Goal: Obtain resource: Download file/media

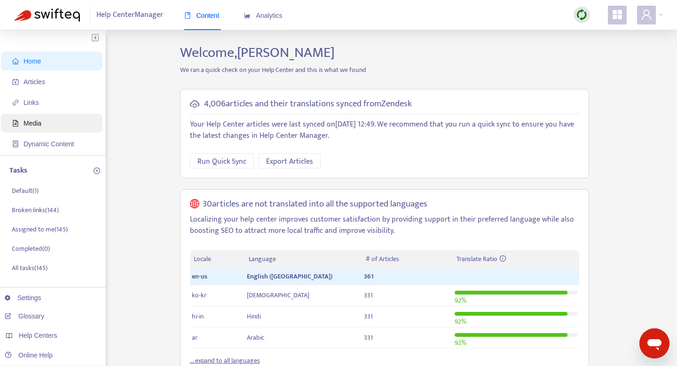
click at [40, 126] on span "Media" at bounding box center [33, 123] width 18 height 8
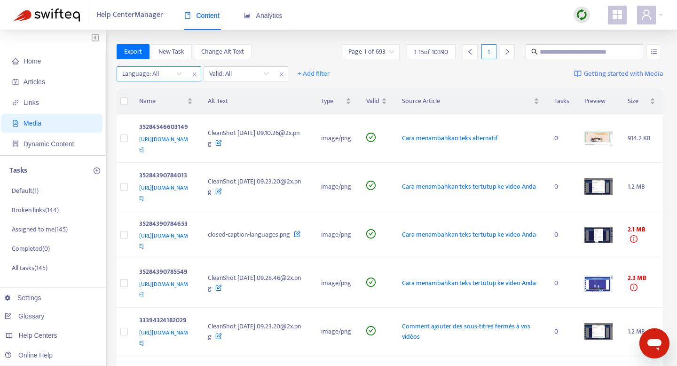
click at [179, 74] on div "Language: All" at bounding box center [152, 74] width 70 height 14
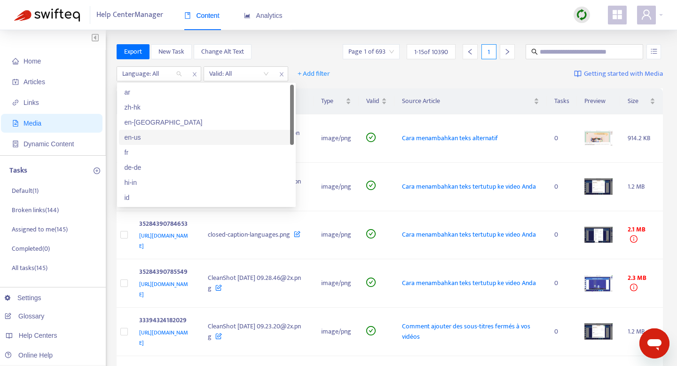
click at [174, 136] on div "en-us" at bounding box center [207, 137] width 164 height 10
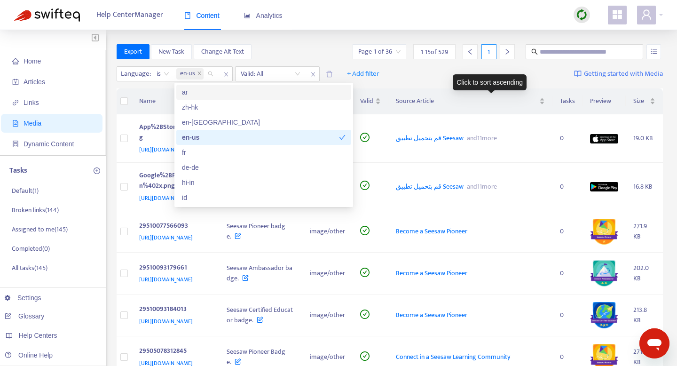
click at [476, 77] on div "Click to sort ascending" at bounding box center [490, 82] width 74 height 16
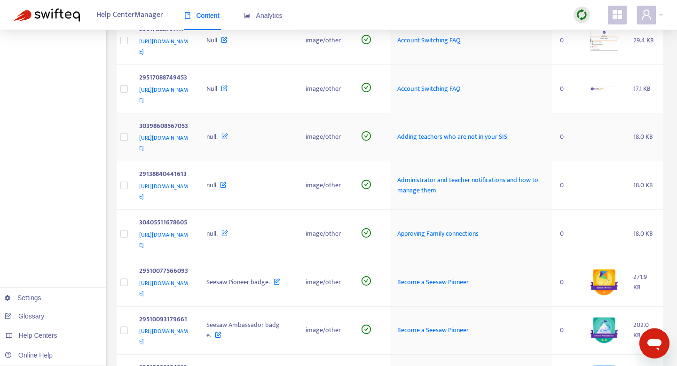
scroll to position [302, 0]
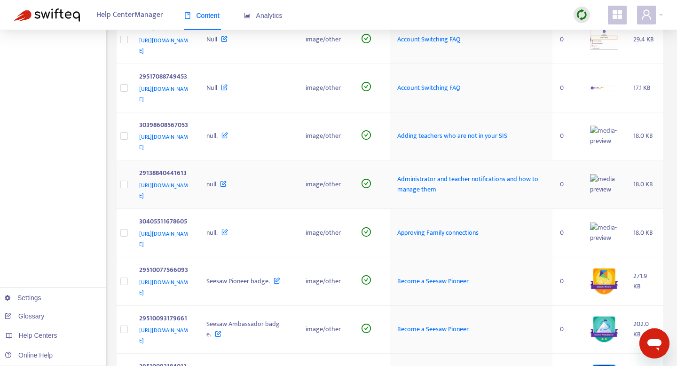
click at [179, 180] on span "https://help.seesaw.me/hc/article_attachments/29138840441613" at bounding box center [163, 190] width 49 height 20
click at [455, 173] on span "Administrator and teacher notifications and how to manage them" at bounding box center [467, 183] width 141 height 21
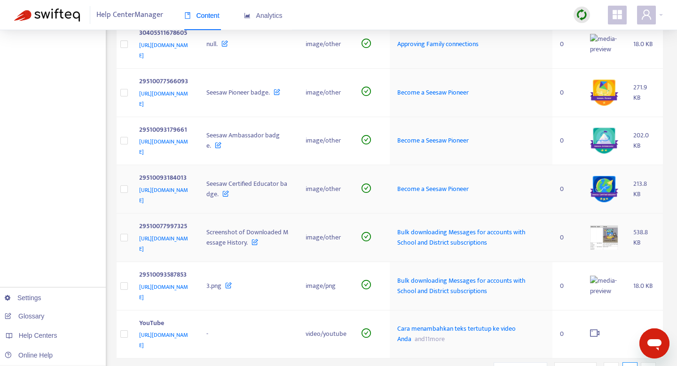
scroll to position [526, 0]
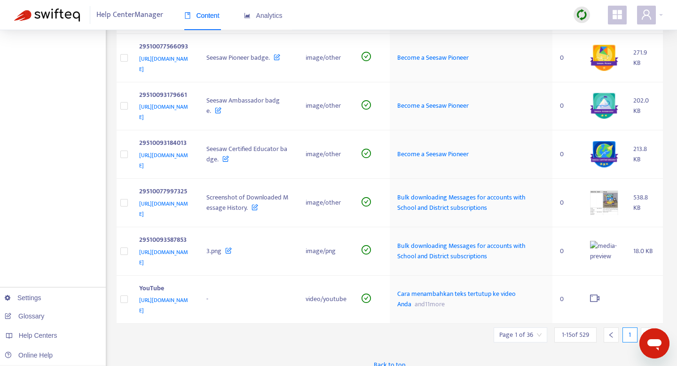
click at [648, 332] on icon "right" at bounding box center [648, 335] width 3 height 6
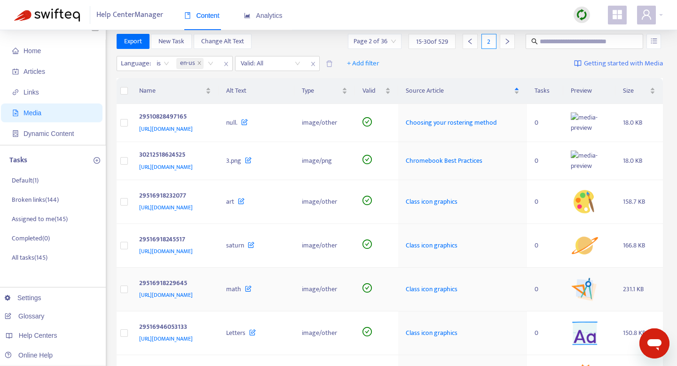
scroll to position [0, 0]
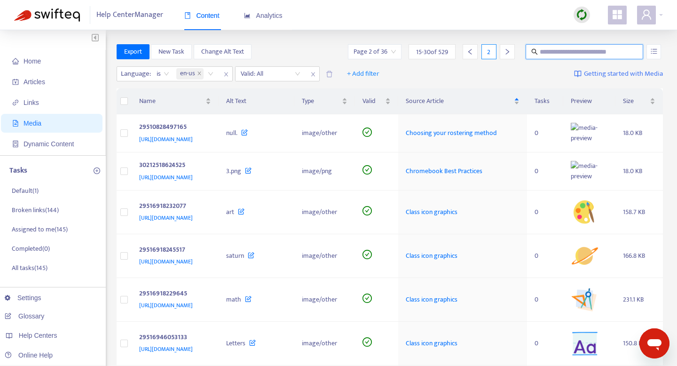
click at [552, 51] on input "text" at bounding box center [585, 52] width 90 height 10
type input "****"
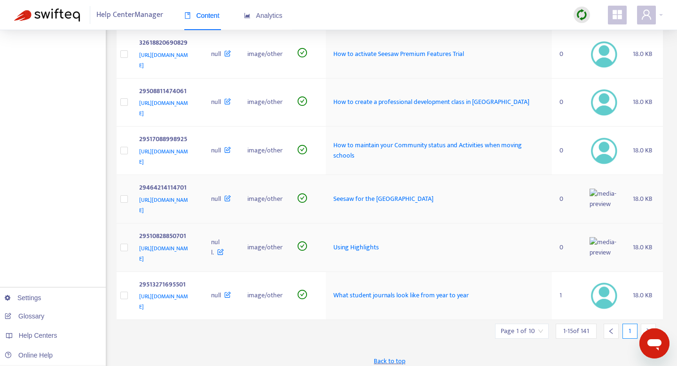
scroll to position [536, 0]
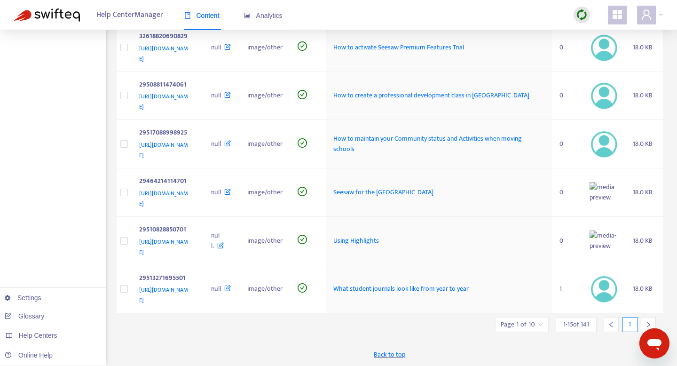
click at [650, 324] on icon "right" at bounding box center [648, 325] width 3 height 6
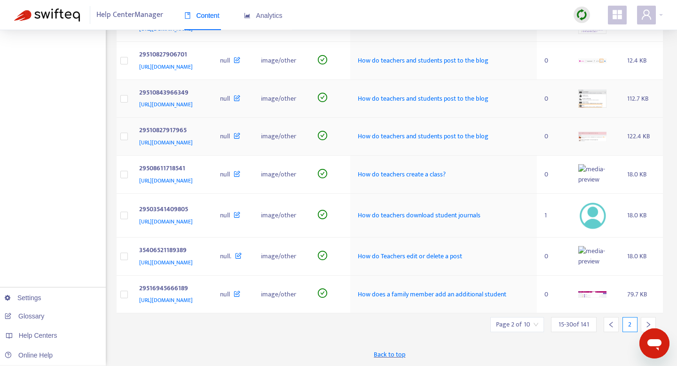
scroll to position [390, 0]
click at [425, 104] on span "How do teachers and students post to the blog" at bounding box center [423, 98] width 131 height 11
click at [649, 323] on icon "right" at bounding box center [648, 324] width 7 height 7
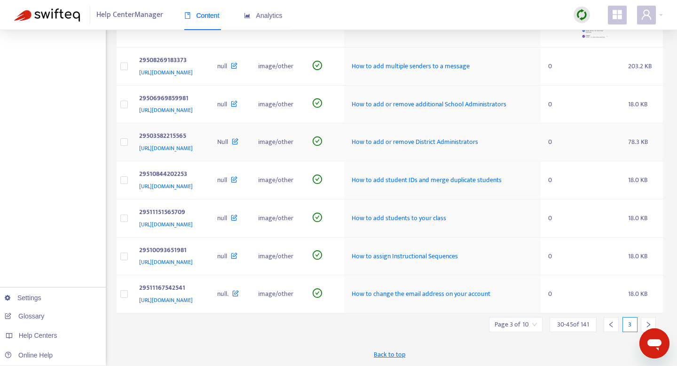
scroll to position [567, 0]
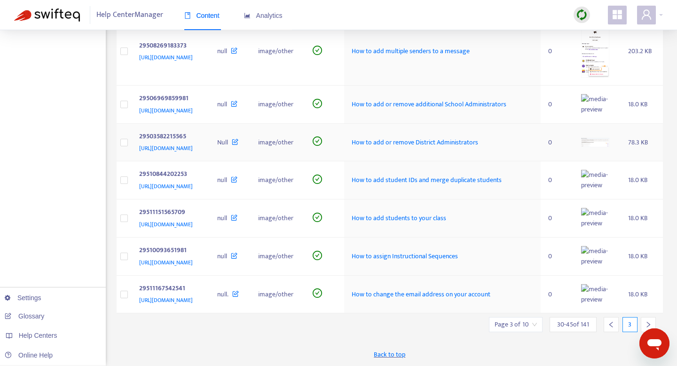
click at [478, 137] on span "How to add or remove District Administrators" at bounding box center [415, 142] width 126 height 11
click at [647, 324] on icon "right" at bounding box center [648, 324] width 7 height 7
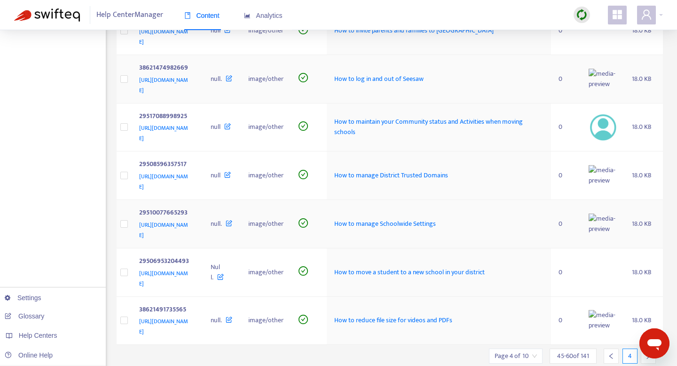
scroll to position [536, 0]
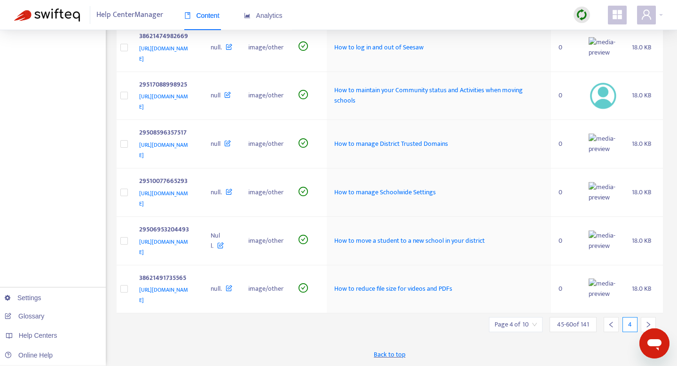
click at [608, 325] on icon "left" at bounding box center [611, 324] width 7 height 7
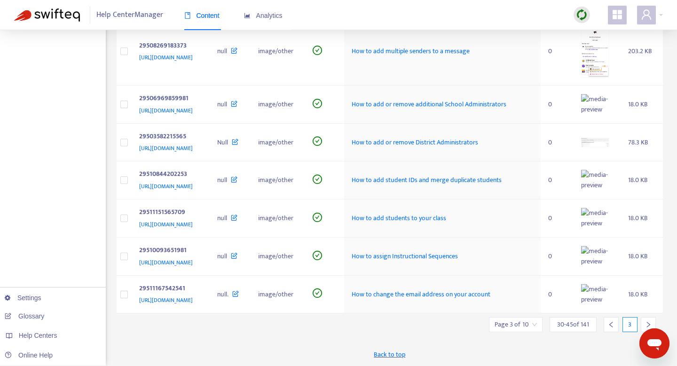
click at [612, 328] on icon "left" at bounding box center [611, 324] width 7 height 7
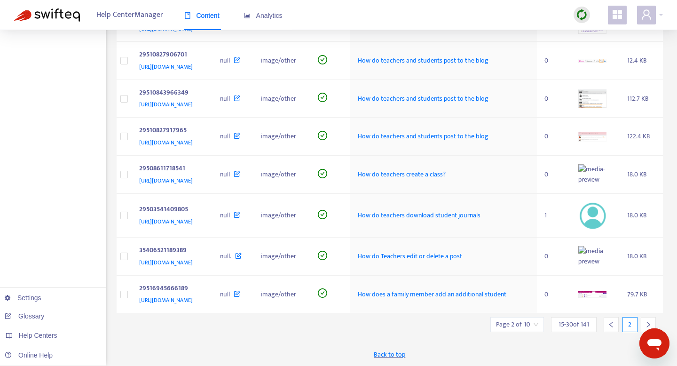
click at [651, 322] on div at bounding box center [648, 324] width 15 height 15
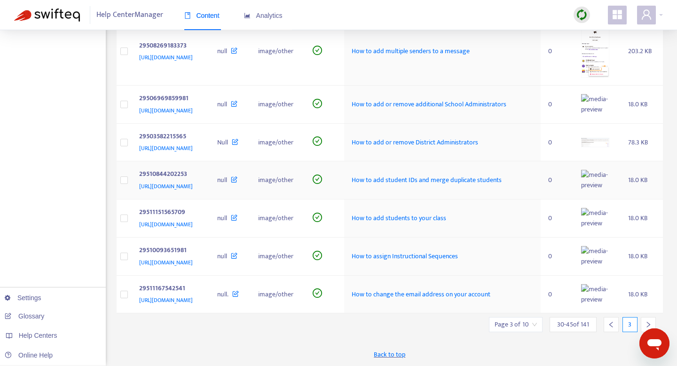
scroll to position [567, 0]
click at [419, 174] on span "How to add student IDs and merge duplicate students" at bounding box center [427, 179] width 150 height 11
click at [607, 170] on img at bounding box center [595, 180] width 28 height 21
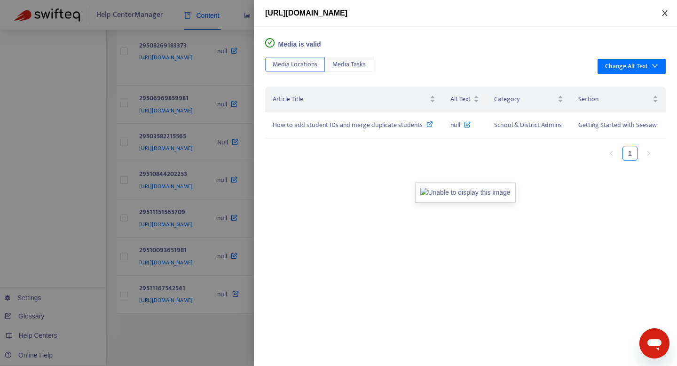
click at [663, 13] on icon "close" at bounding box center [665, 13] width 8 height 8
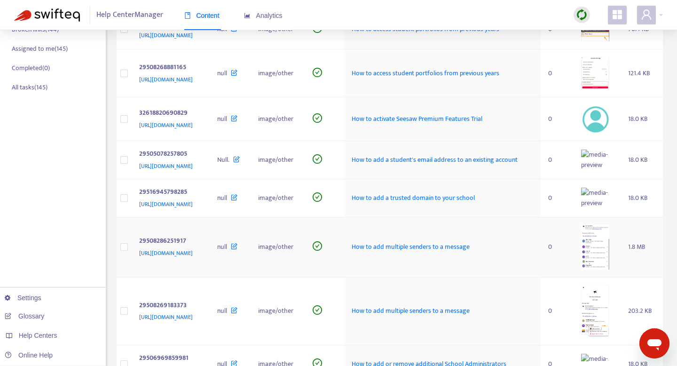
scroll to position [0, 0]
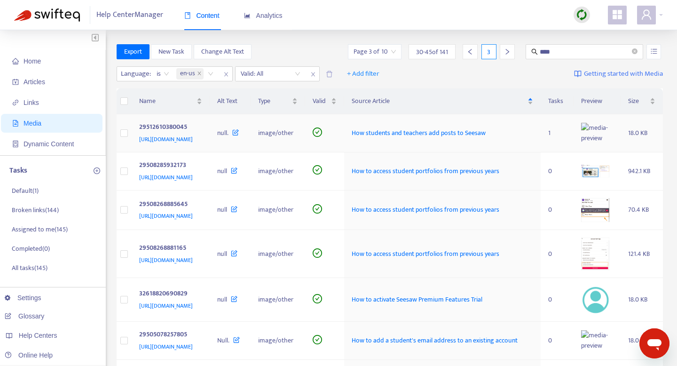
click at [305, 152] on td "image/other" at bounding box center [278, 133] width 55 height 38
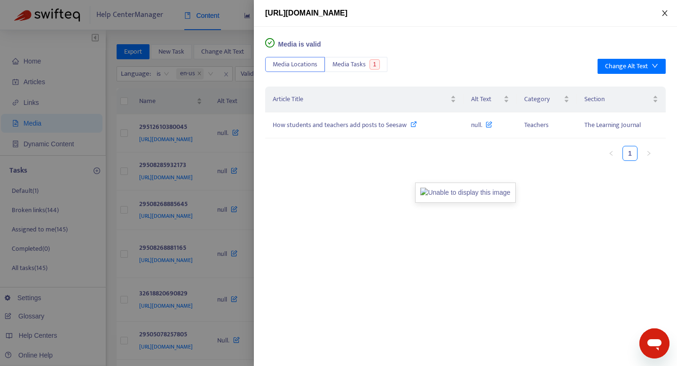
click at [664, 14] on icon "close" at bounding box center [664, 13] width 5 height 6
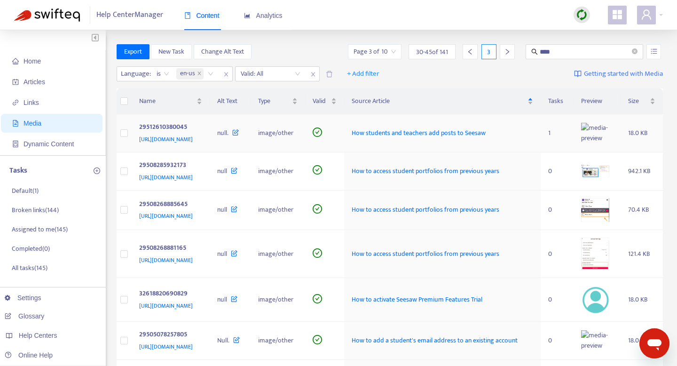
click at [606, 141] on img at bounding box center [595, 133] width 28 height 21
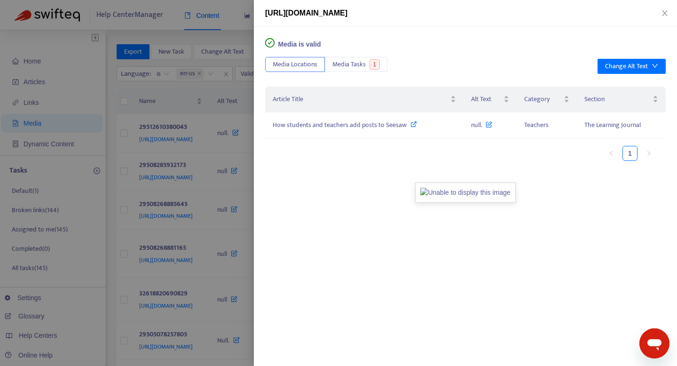
click at [603, 146] on ul "1" at bounding box center [460, 153] width 391 height 15
click at [666, 14] on icon "close" at bounding box center [665, 13] width 8 height 8
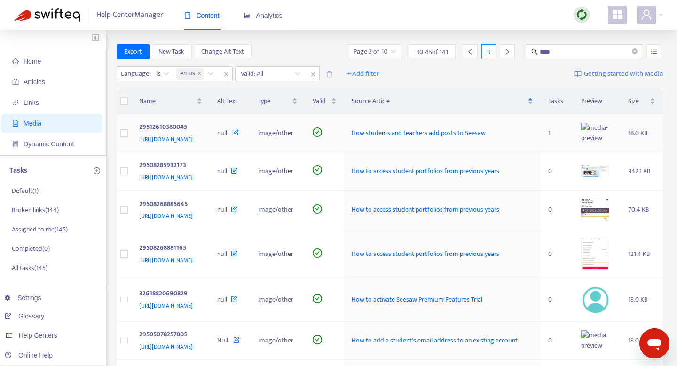
click at [439, 138] on span "How students and teachers add posts to Seesaw" at bounding box center [419, 132] width 134 height 11
click at [605, 75] on span "Getting started with Media" at bounding box center [623, 74] width 79 height 11
click at [305, 152] on td "image/other" at bounding box center [278, 133] width 55 height 38
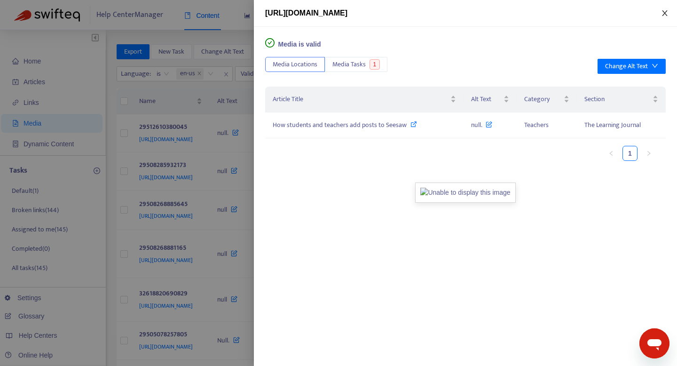
click at [665, 12] on icon "close" at bounding box center [665, 13] width 8 height 8
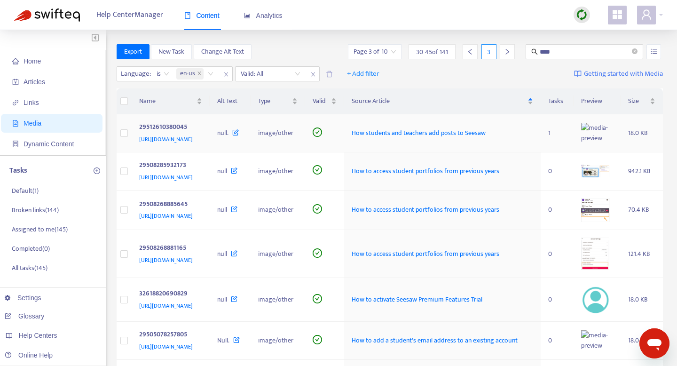
click at [305, 132] on td "image/other" at bounding box center [278, 133] width 55 height 38
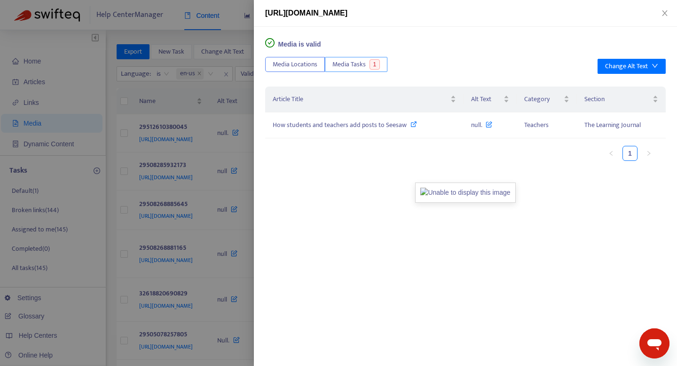
click at [356, 64] on span "Media Tasks" at bounding box center [348, 64] width 33 height 10
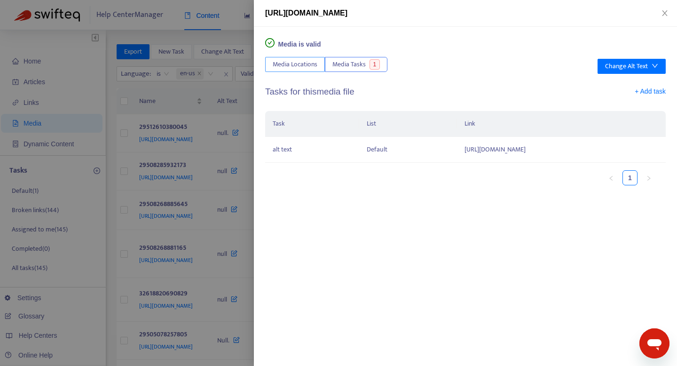
click at [290, 61] on span "Media Locations" at bounding box center [295, 64] width 45 height 10
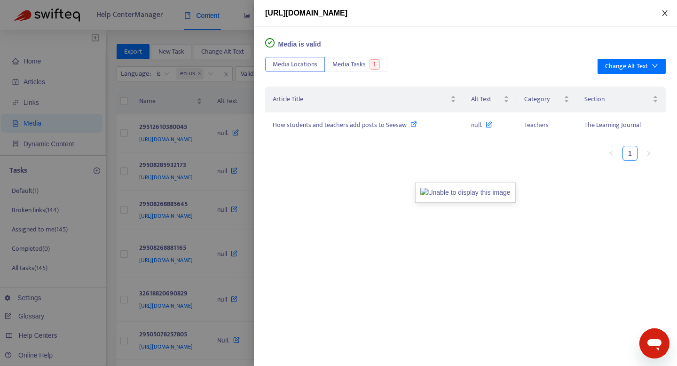
click at [664, 13] on icon "close" at bounding box center [664, 13] width 5 height 6
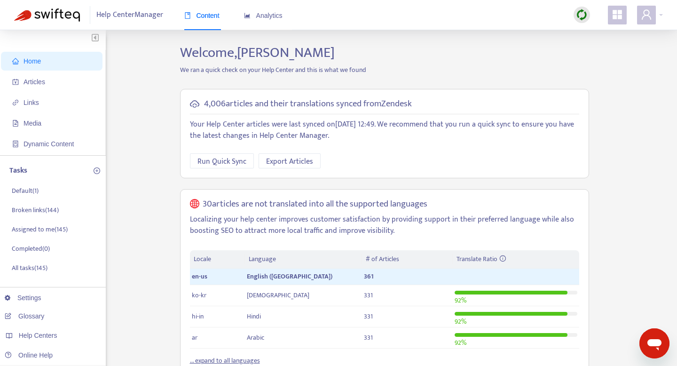
click at [616, 15] on icon "appstore" at bounding box center [617, 14] width 11 height 11
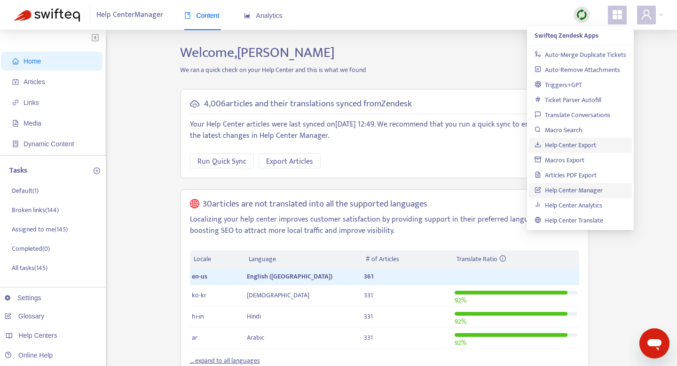
click at [556, 145] on link "Help Center Export" at bounding box center [565, 145] width 62 height 11
click at [565, 173] on link "Articles PDF Export" at bounding box center [565, 175] width 62 height 11
